Goal: Transaction & Acquisition: Purchase product/service

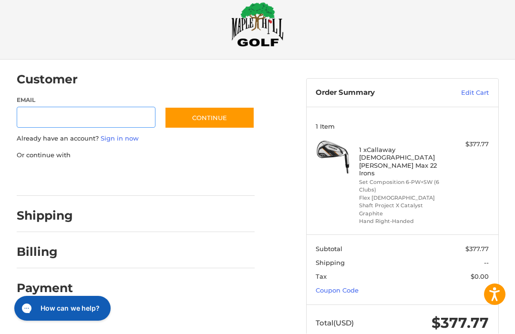
scroll to position [24, 0]
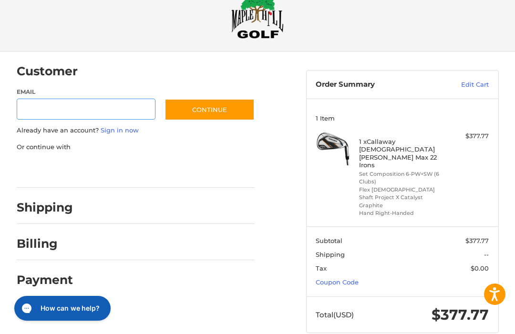
click at [43, 107] on input "Email" at bounding box center [86, 109] width 139 height 21
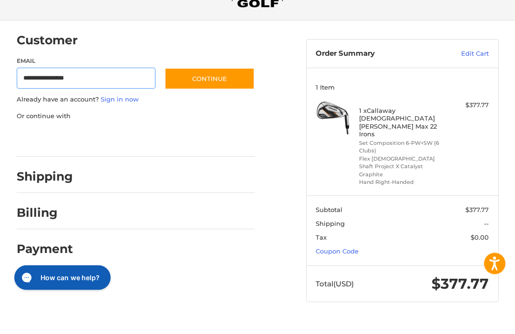
type input "**********"
click at [229, 99] on button "Continue" at bounding box center [209, 110] width 90 height 22
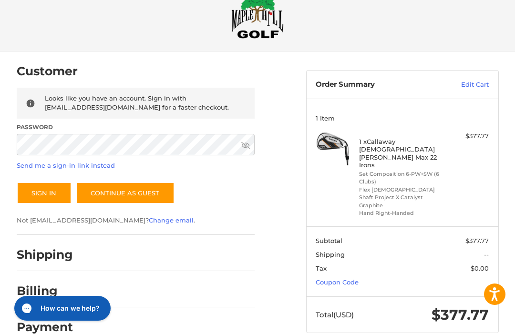
scroll to position [25, 0]
click at [360, 261] on section "Subtotal $377.77 Shipping -- Tax $0.00 Coupon Code" at bounding box center [403, 261] width 192 height 70
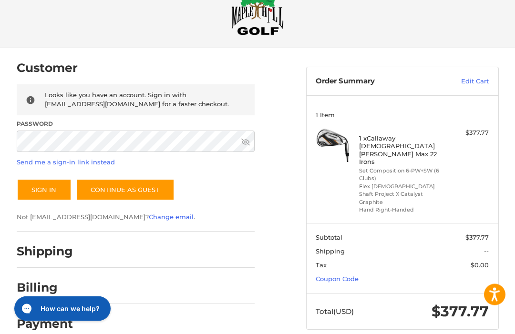
scroll to position [43, 0]
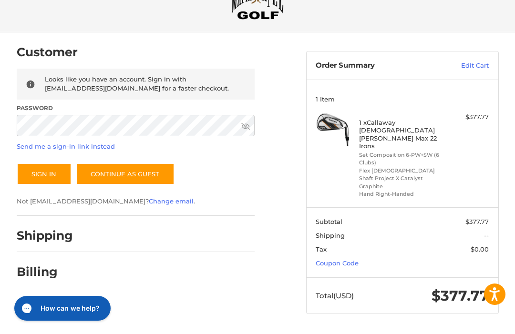
click at [161, 177] on link "Continue as guest" at bounding box center [125, 175] width 99 height 22
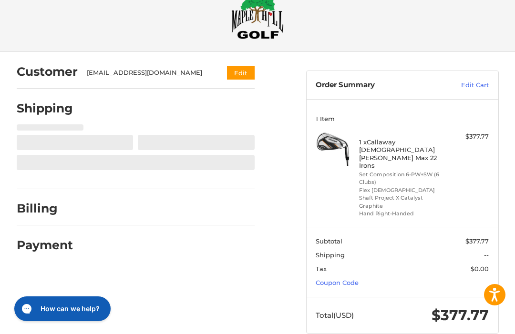
select select "**"
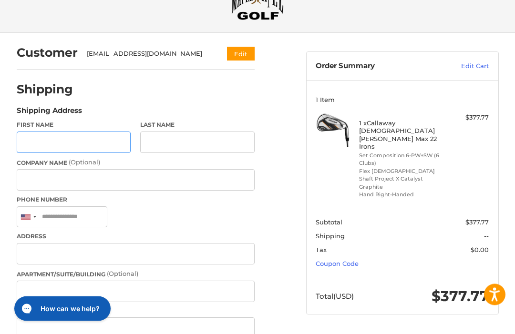
scroll to position [46, 0]
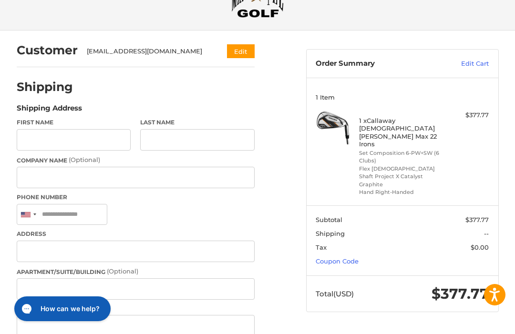
click at [354, 257] on link "Coupon Code" at bounding box center [337, 261] width 43 height 8
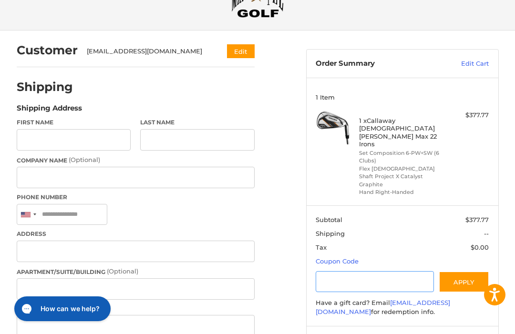
click at [409, 271] on input "Gift Certificate or Coupon Code" at bounding box center [375, 281] width 118 height 21
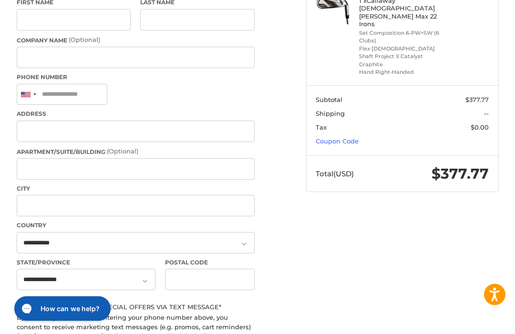
scroll to position [129, 0]
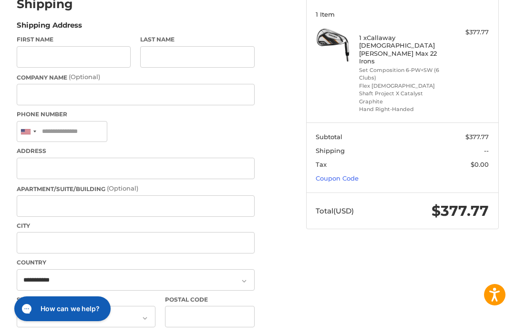
click at [351, 175] on link "Coupon Code" at bounding box center [337, 179] width 43 height 8
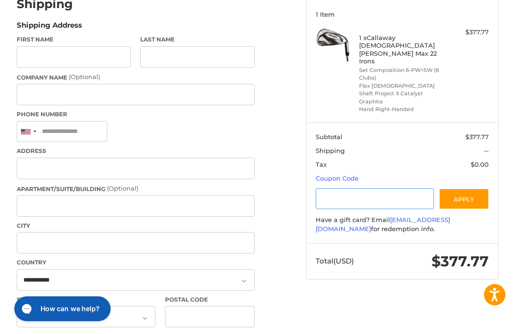
click at [393, 188] on input "Gift Certificate or Coupon Code" at bounding box center [375, 198] width 118 height 21
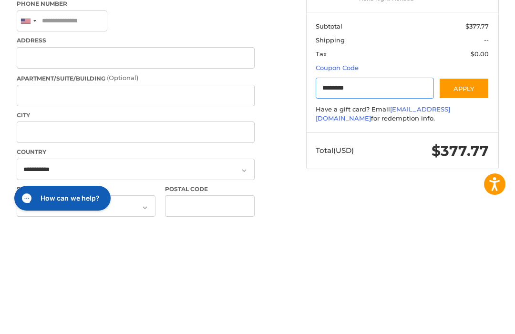
type input "*********"
click at [471, 188] on button "Apply" at bounding box center [464, 198] width 51 height 21
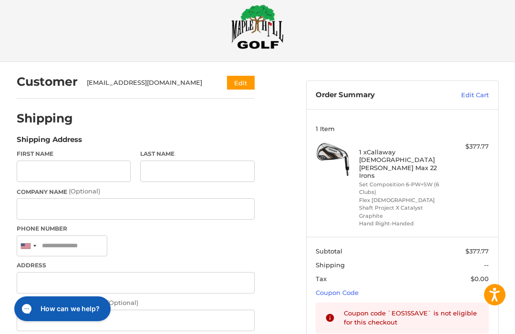
scroll to position [14, 0]
